Goal: Task Accomplishment & Management: Manage account settings

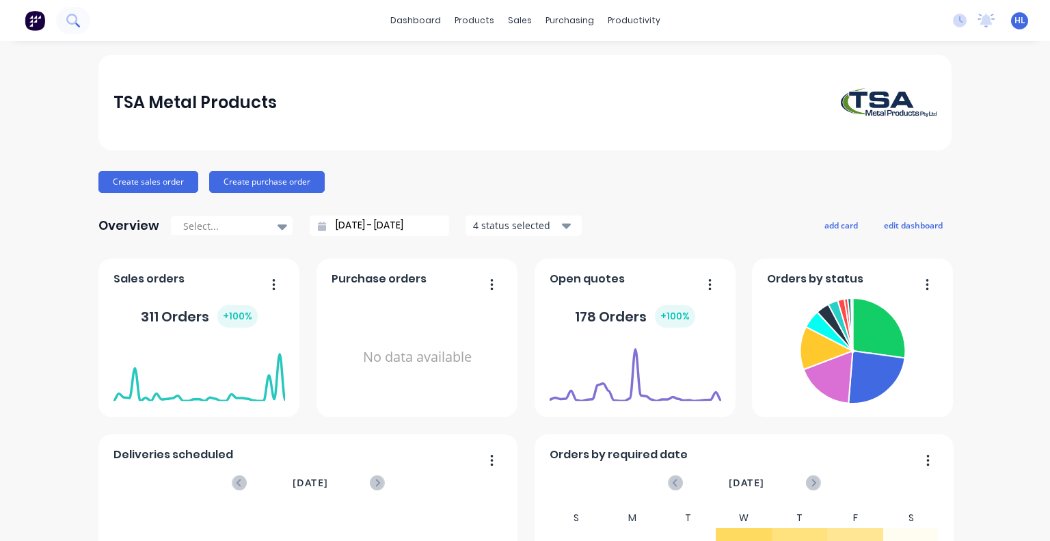
click at [76, 21] on icon at bounding box center [71, 19] width 11 height 11
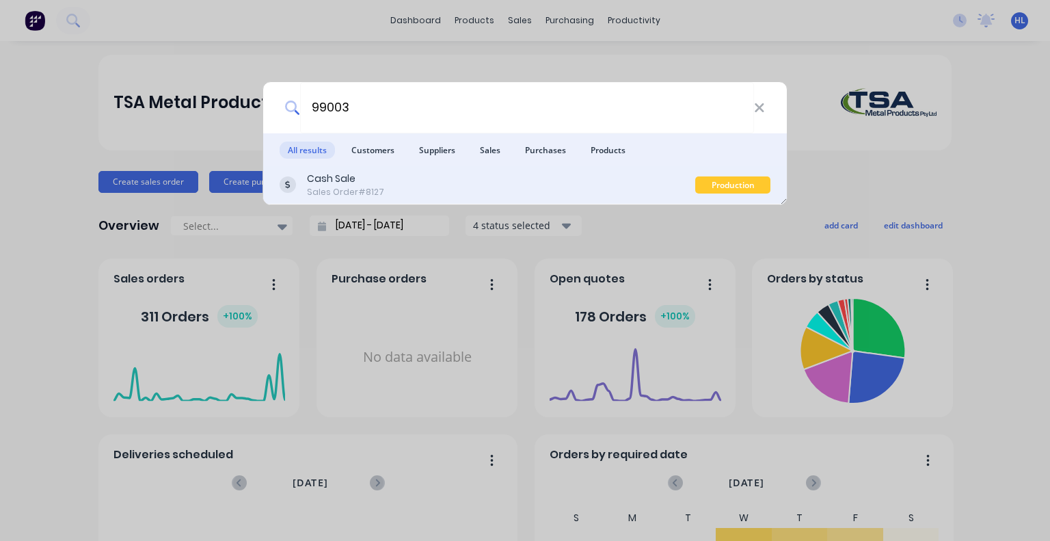
type input "99003"
click at [388, 181] on div "Cash Sale Sales Order #8127" at bounding box center [488, 185] width 416 height 27
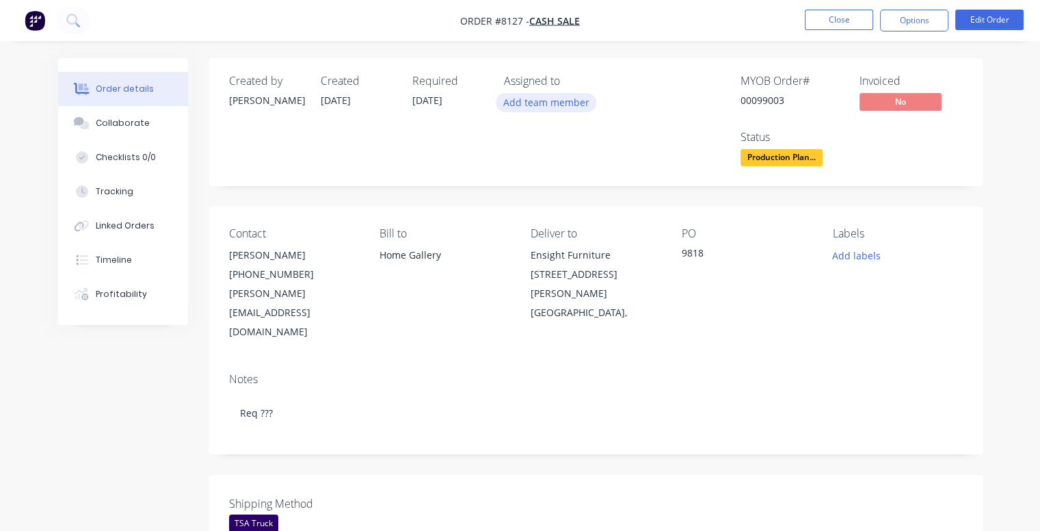
click at [520, 103] on button "Add team member" at bounding box center [546, 102] width 101 height 18
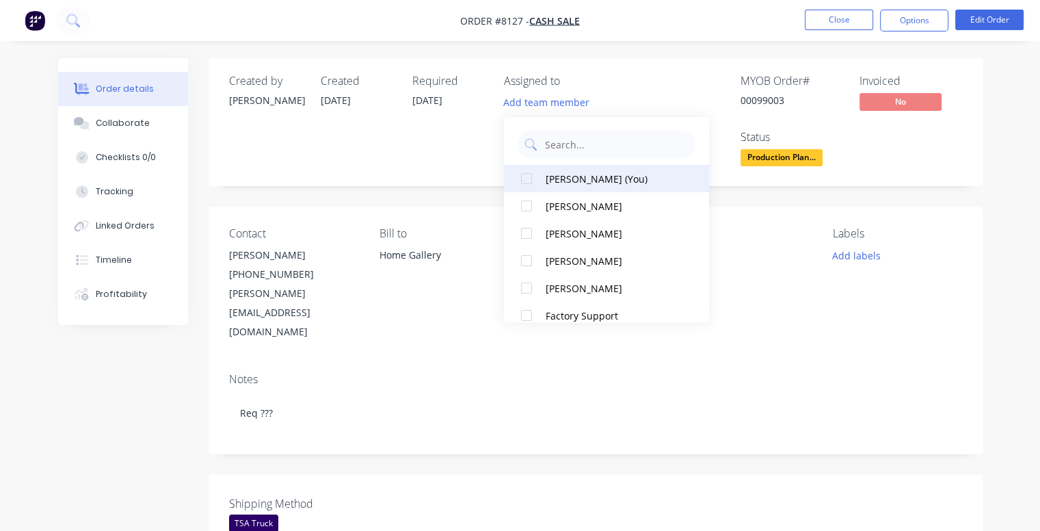
click at [528, 180] on div at bounding box center [526, 178] width 27 height 27
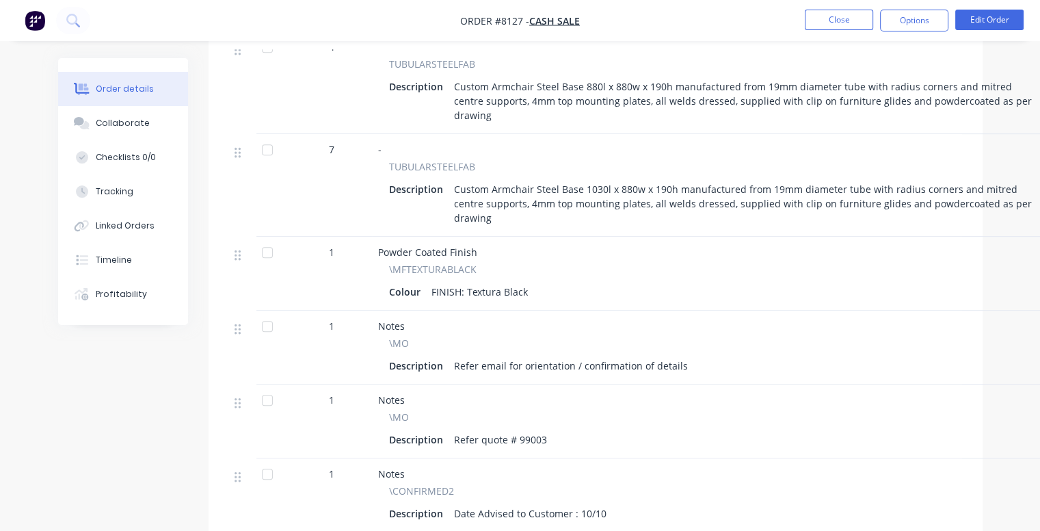
scroll to position [684, 0]
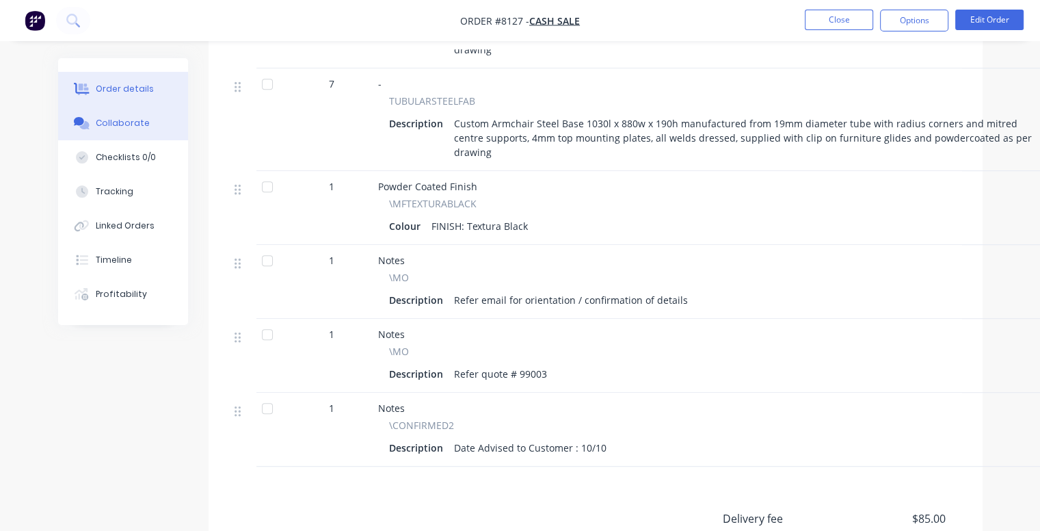
click at [131, 122] on div "Collaborate" at bounding box center [123, 123] width 54 height 12
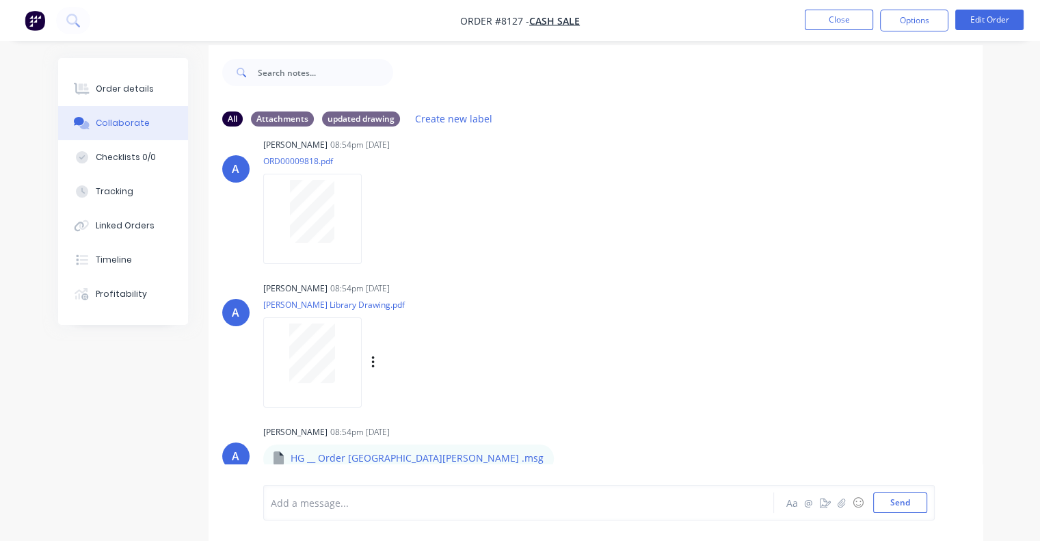
scroll to position [20, 0]
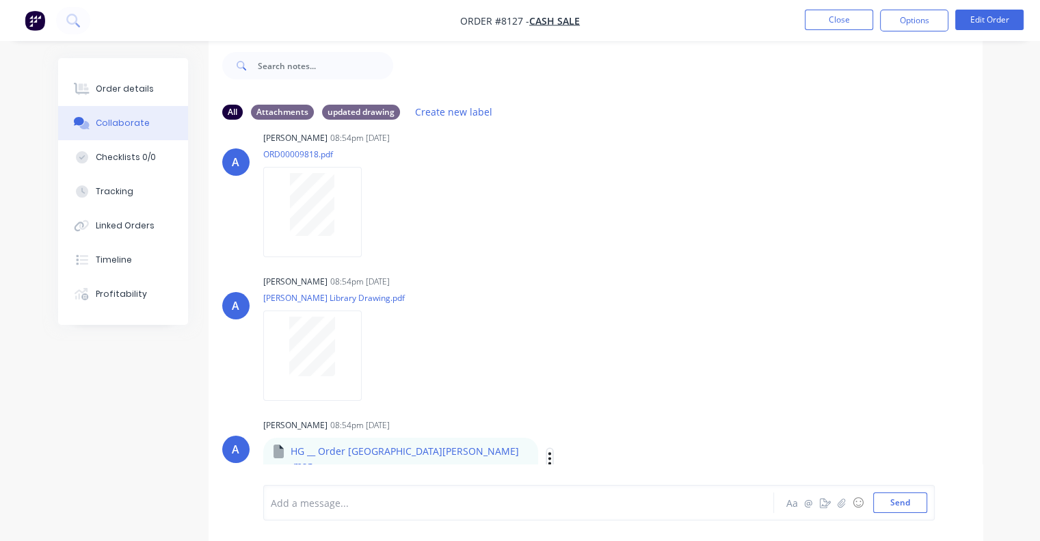
click at [548, 452] on icon "button" at bounding box center [549, 458] width 3 height 12
click at [563, 446] on button "Download" at bounding box center [640, 453] width 154 height 31
